Goal: Transaction & Acquisition: Subscribe to service/newsletter

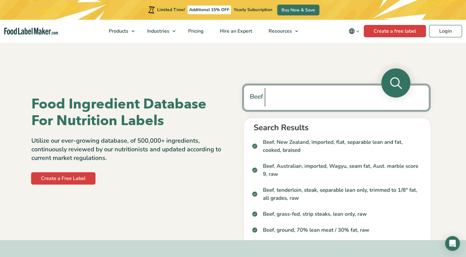
click at [274, 100] on img at bounding box center [336, 150] width 197 height 180
click at [259, 94] on img at bounding box center [336, 150] width 197 height 180
click at [391, 87] on img at bounding box center [336, 150] width 197 height 180
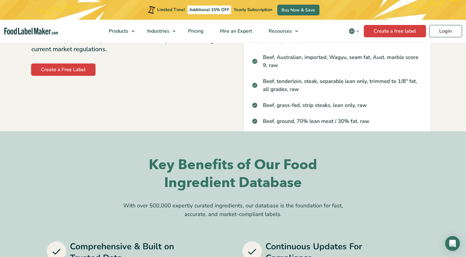
scroll to position [123, 0]
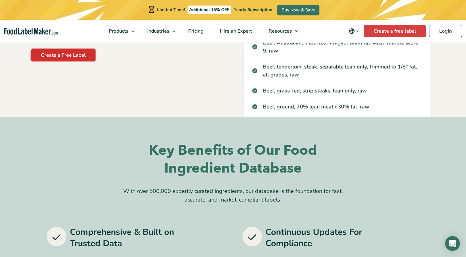
click at [57, 54] on link "Create a Free Label" at bounding box center [63, 55] width 64 height 12
